Goal: Information Seeking & Learning: Learn about a topic

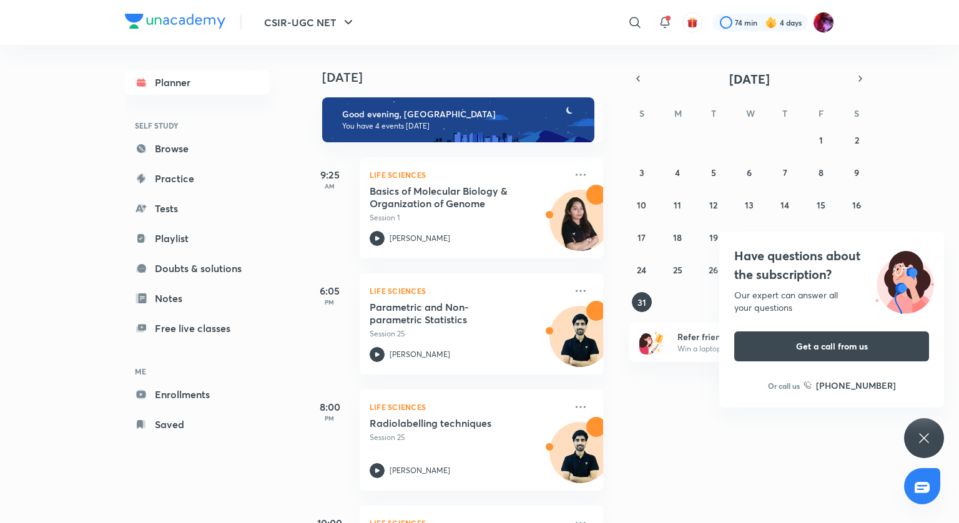
click at [934, 440] on div "Have questions about the subscription? Our expert can answer all your questions…" at bounding box center [924, 438] width 40 height 40
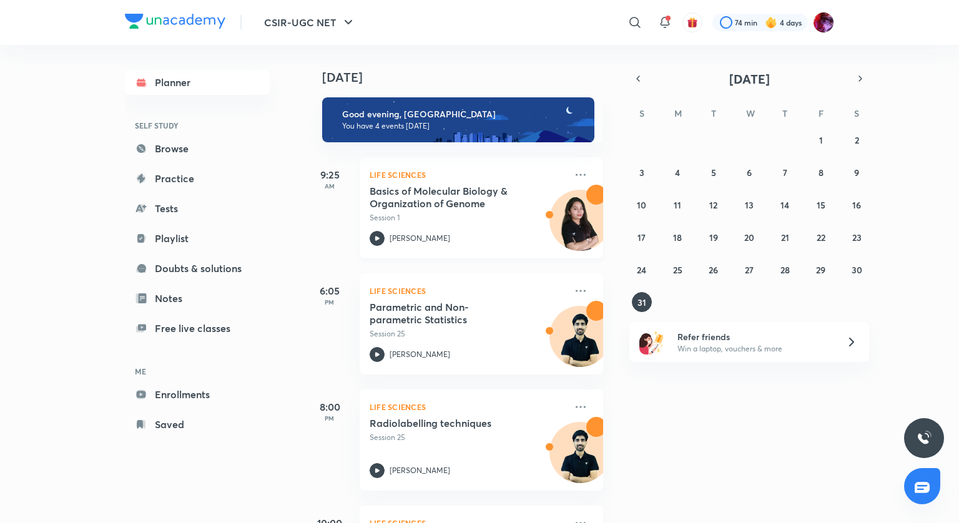
click at [581, 174] on div "Life Sciences Basics of Molecular Biology & Organization of Genome Session 1 [P…" at bounding box center [482, 207] width 244 height 101
click at [576, 176] on icon at bounding box center [581, 175] width 10 height 2
click at [576, 174] on icon at bounding box center [581, 175] width 10 height 2
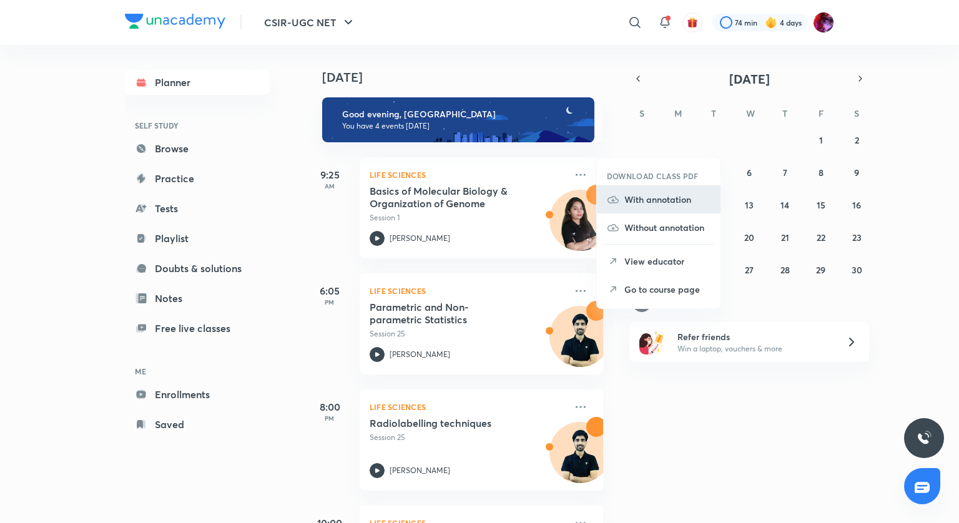
click at [658, 202] on p "With annotation" at bounding box center [668, 199] width 86 height 13
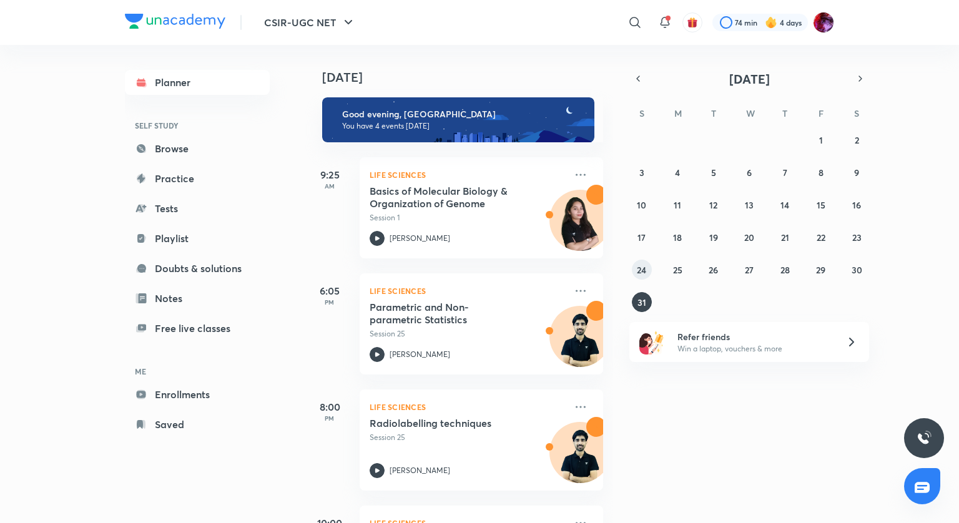
click at [647, 274] on button "24" at bounding box center [642, 270] width 20 height 20
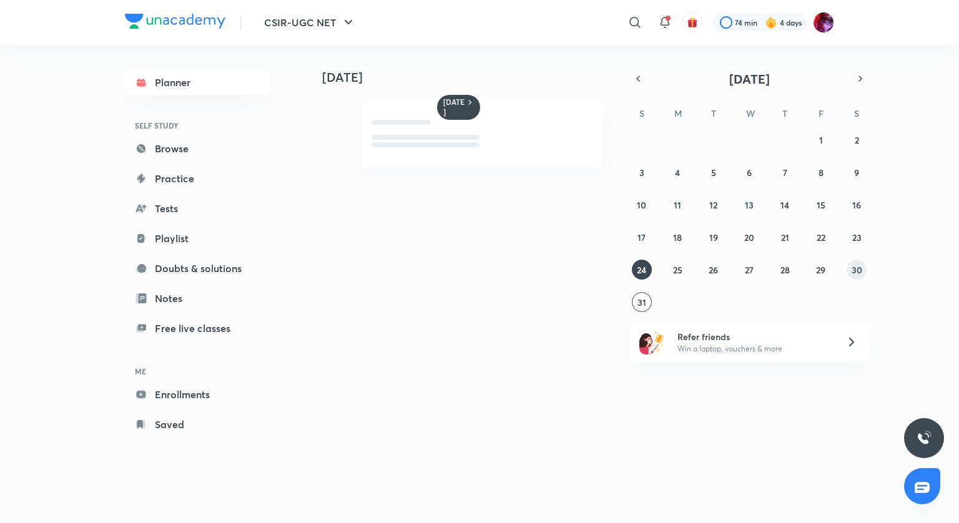
click at [854, 272] on abbr "30" at bounding box center [857, 270] width 11 height 12
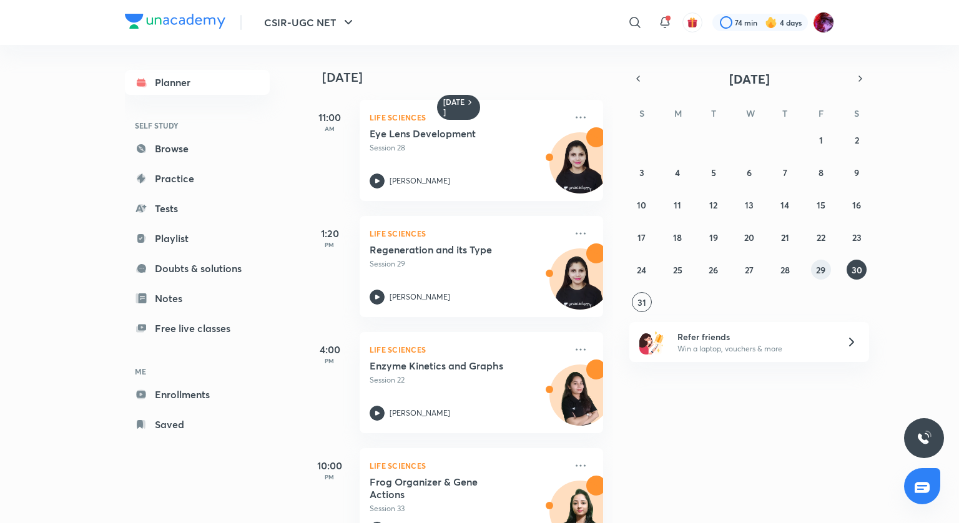
click at [824, 267] on abbr "29" at bounding box center [820, 270] width 9 height 12
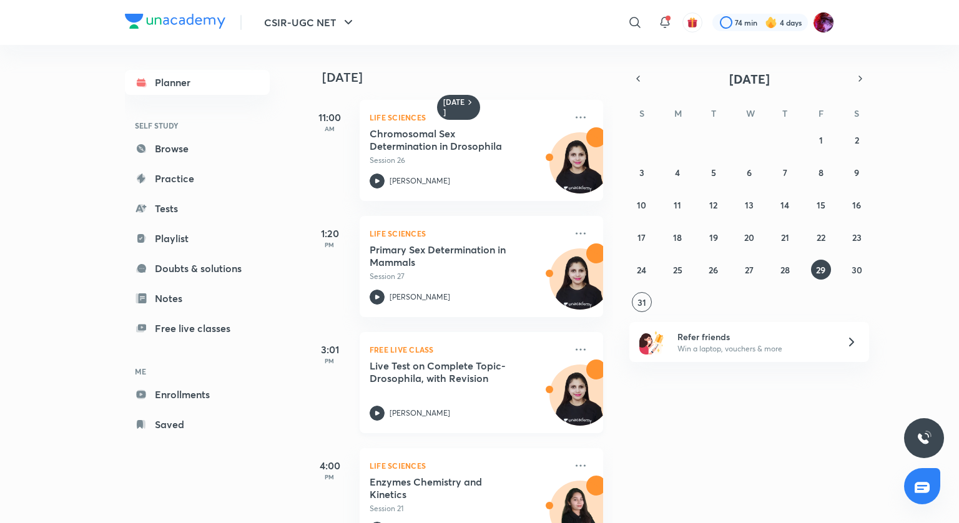
scroll to position [62, 0]
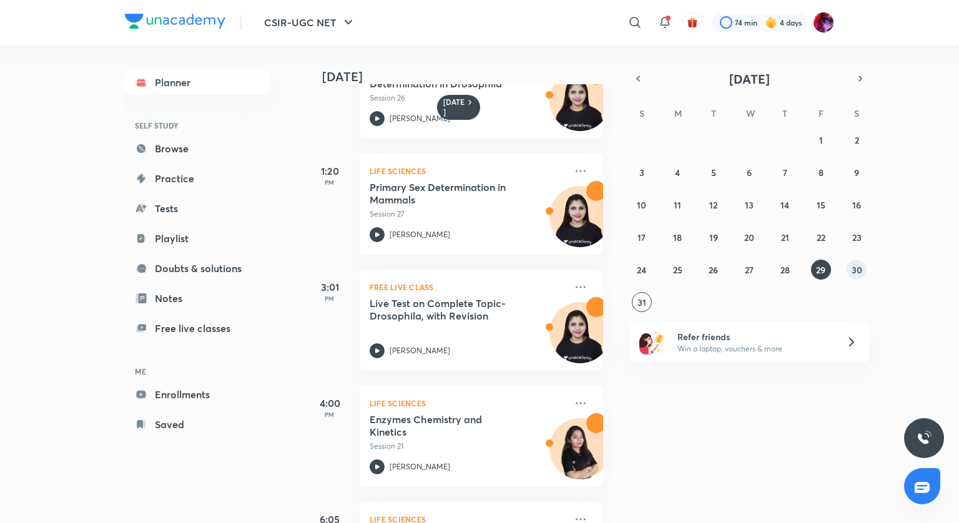
click at [853, 272] on abbr "30" at bounding box center [857, 270] width 11 height 12
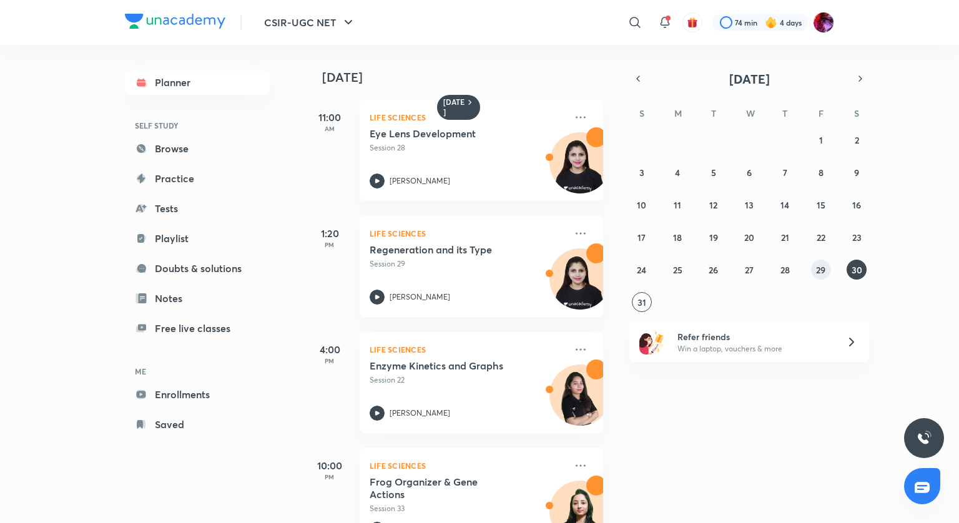
click at [819, 274] on abbr "29" at bounding box center [820, 270] width 9 height 12
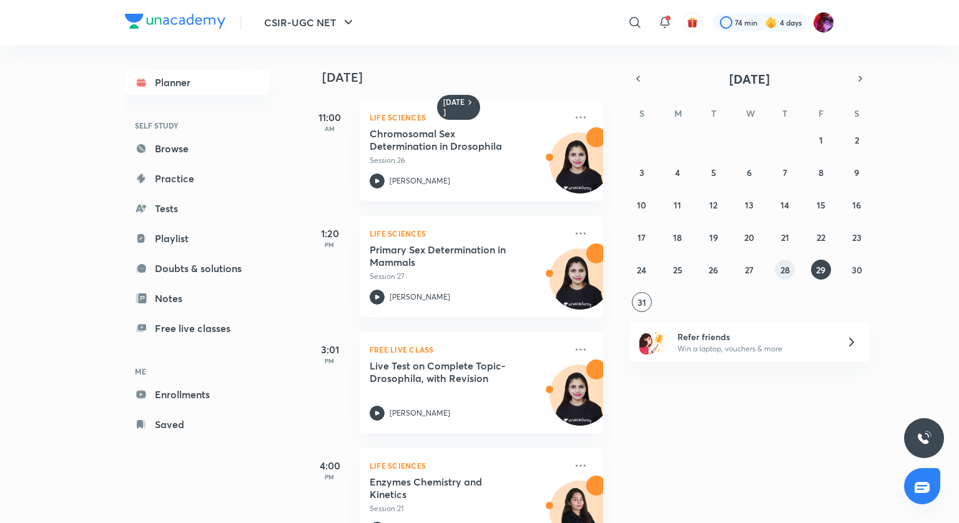
click at [784, 275] on abbr "28" at bounding box center [785, 270] width 9 height 12
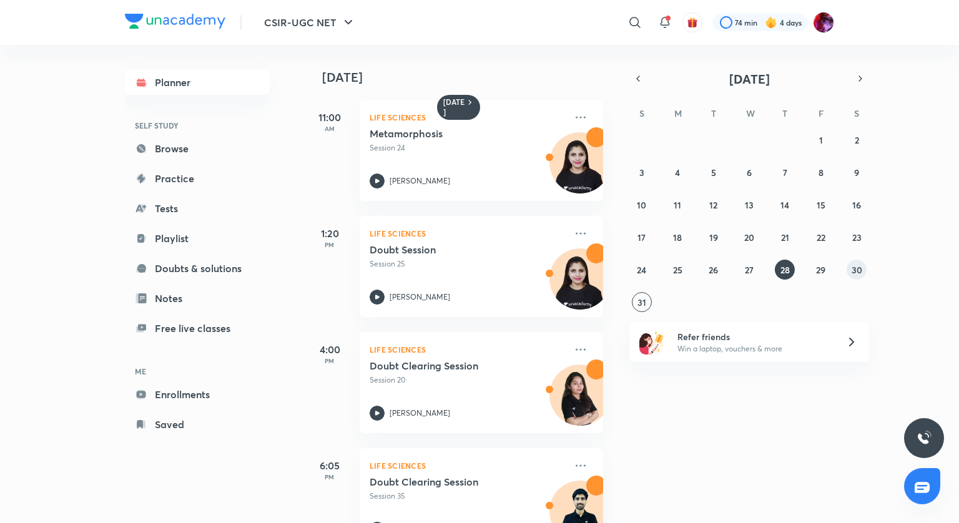
click at [852, 269] on abbr "30" at bounding box center [857, 270] width 11 height 12
